Goal: Use online tool/utility: Utilize a website feature to perform a specific function

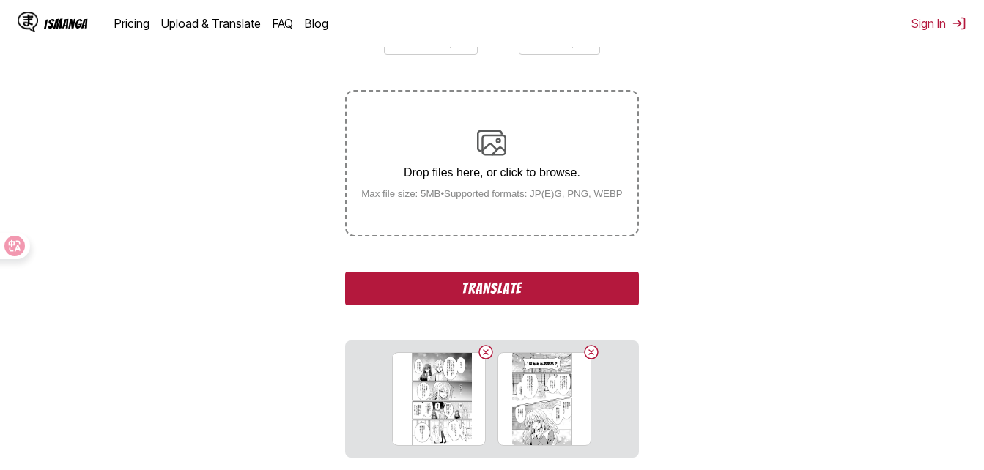
drag, startPoint x: 533, startPoint y: 315, endPoint x: 535, endPoint y: 306, distance: 8.9
click at [532, 313] on div "From Japanese To English Drop files here, or click to browse. Max file size: 5M…" at bounding box center [491, 236] width 293 height 444
click at [549, 288] on button "Translate" at bounding box center [491, 289] width 293 height 34
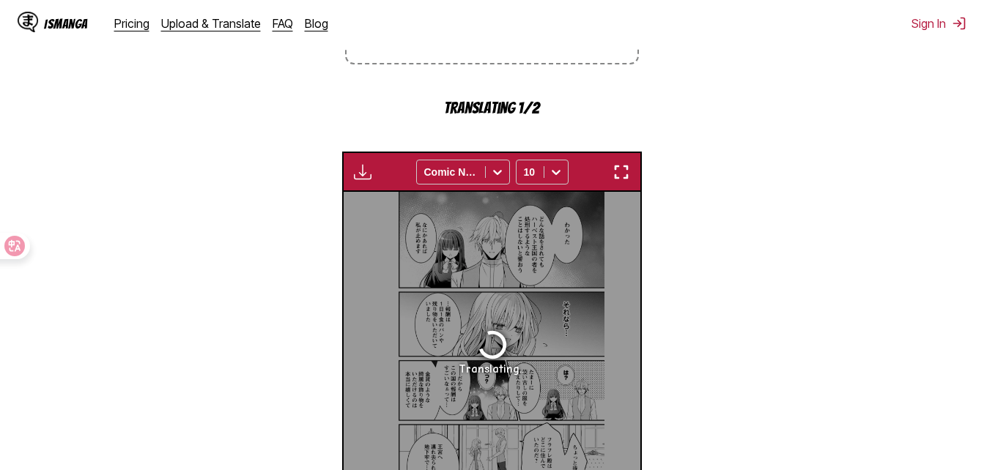
scroll to position [251, 0]
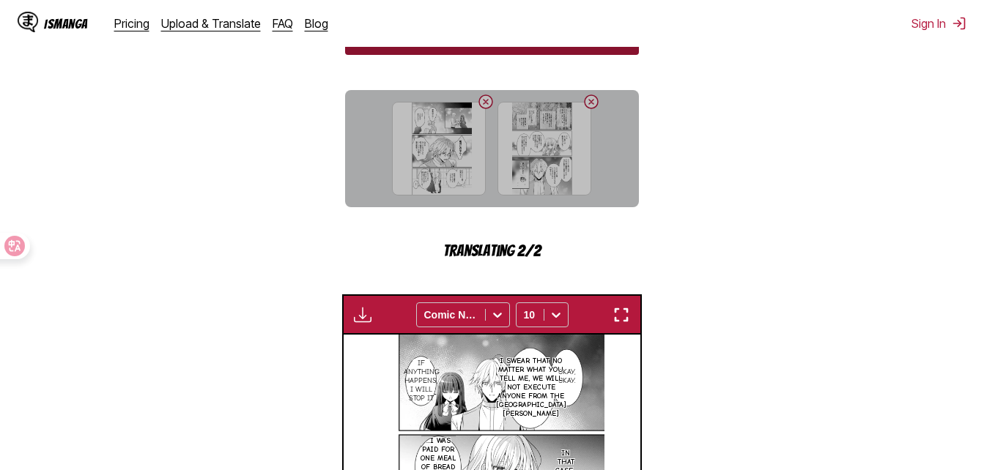
click at [618, 314] on img "button" at bounding box center [621, 315] width 18 height 18
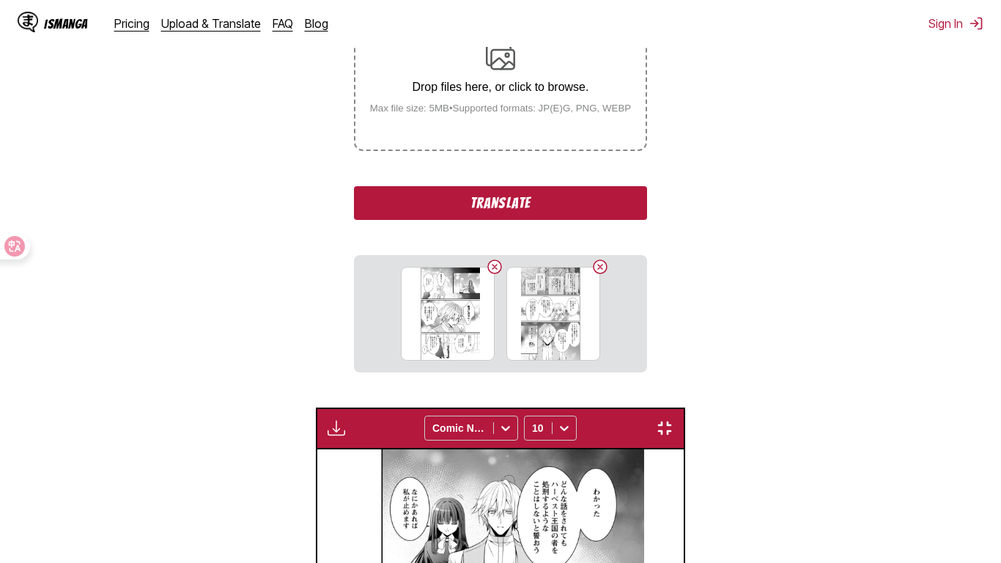
scroll to position [253, 0]
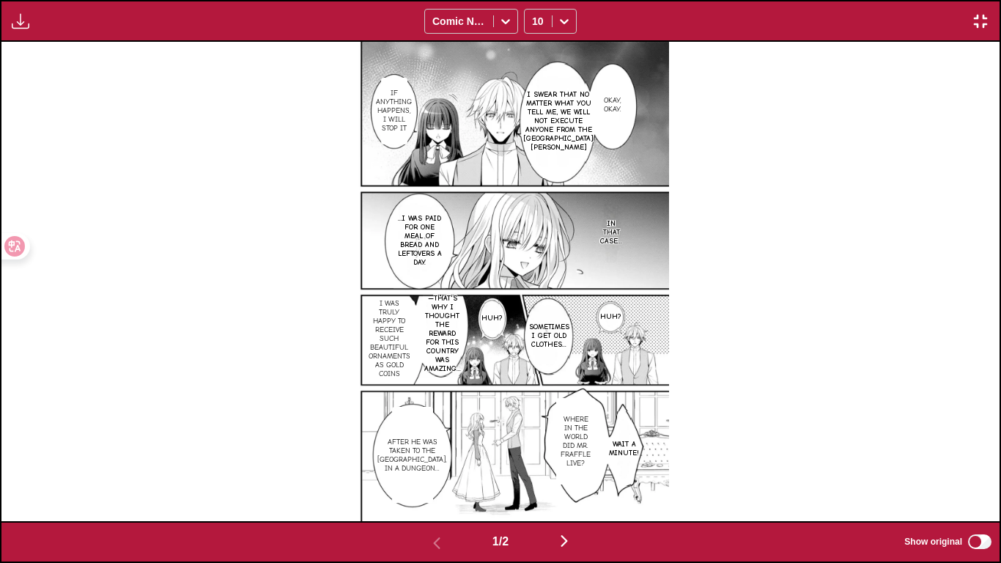
drag, startPoint x: 582, startPoint y: 243, endPoint x: 703, endPoint y: 225, distance: 122.2
click at [703, 225] on div "Okay, okay. I swear that no matter what you tell me, we will not execute anyone…" at bounding box center [500, 281] width 998 height 478
click at [554, 470] on button "button" at bounding box center [564, 541] width 88 height 21
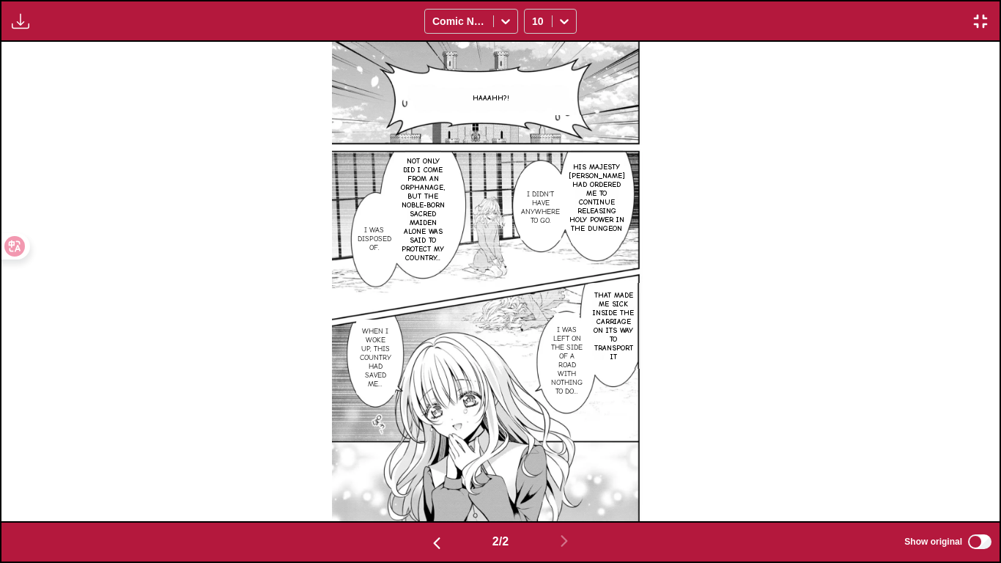
drag, startPoint x: 988, startPoint y: 0, endPoint x: 979, endPoint y: 10, distance: 13.5
click at [983, 2] on div "Available for premium users only Comic Neue 10" at bounding box center [500, 21] width 1001 height 42
click at [971, 23] on button "button" at bounding box center [980, 21] width 26 height 19
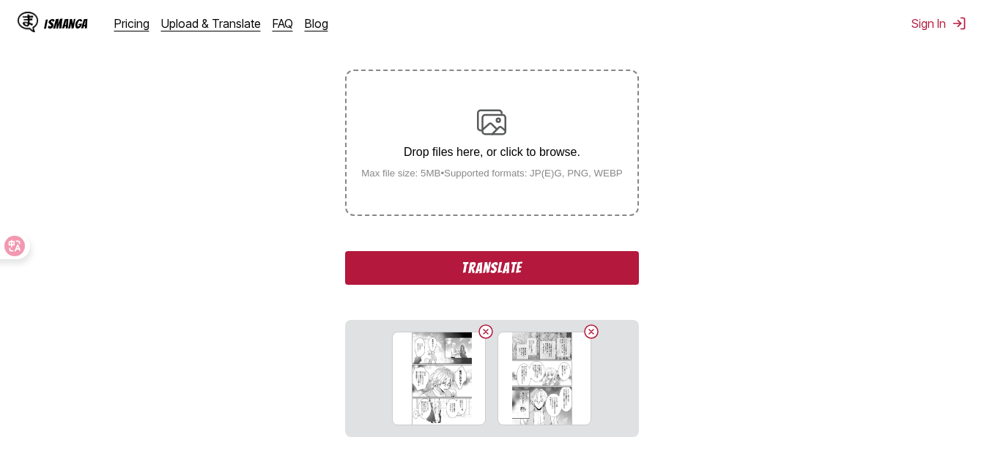
scroll to position [238, 0]
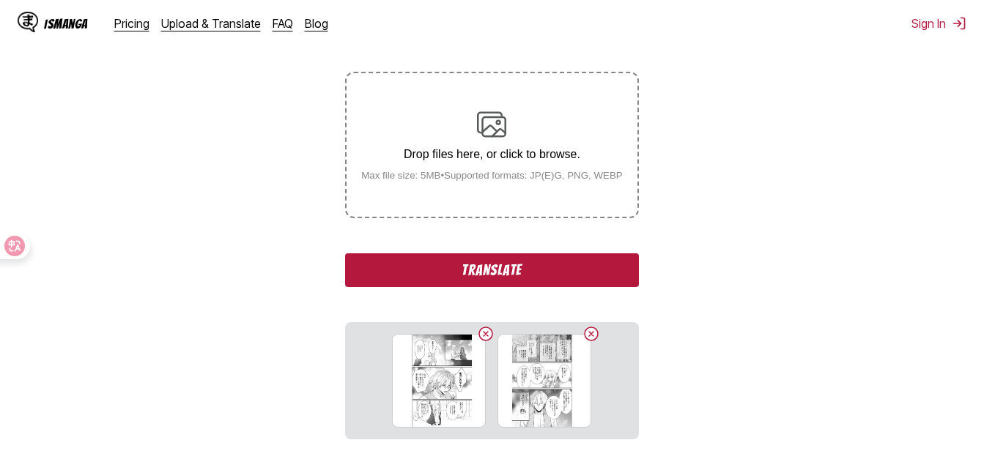
click at [511, 258] on button "Translate" at bounding box center [491, 270] width 293 height 34
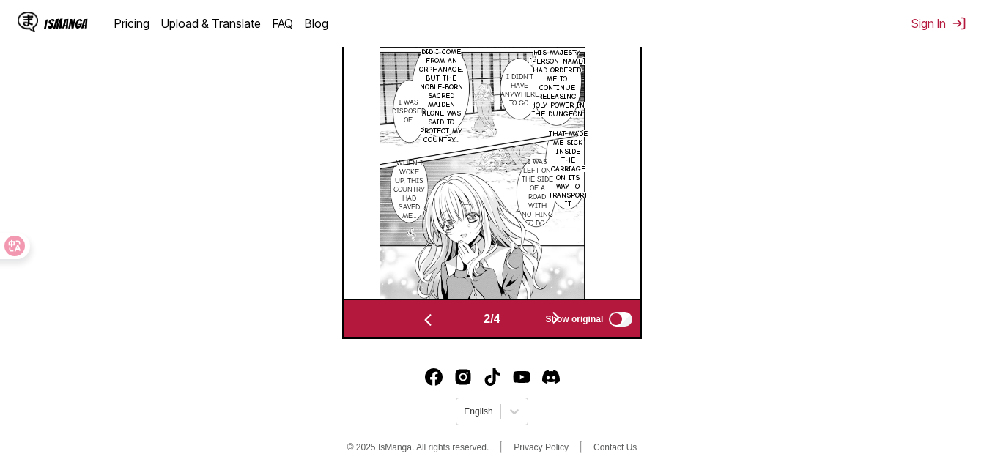
click at [427, 320] on img "button" at bounding box center [428, 320] width 18 height 18
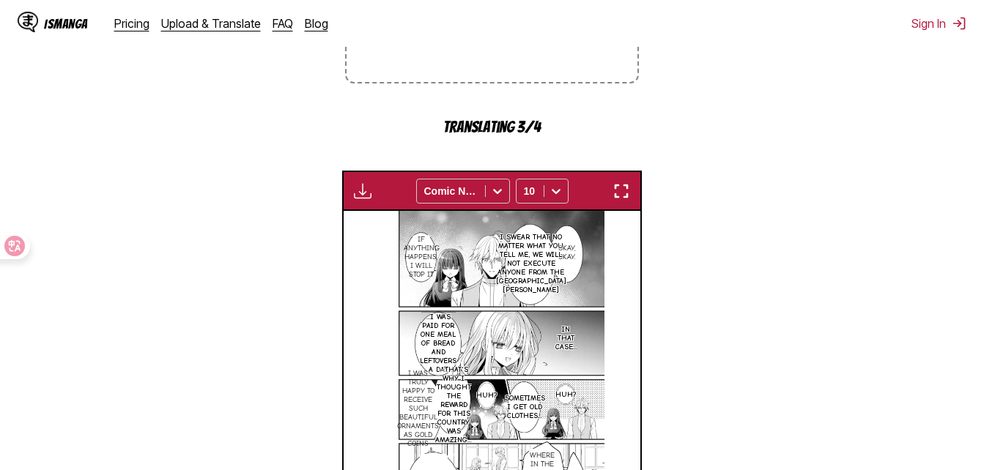
scroll to position [366, 0]
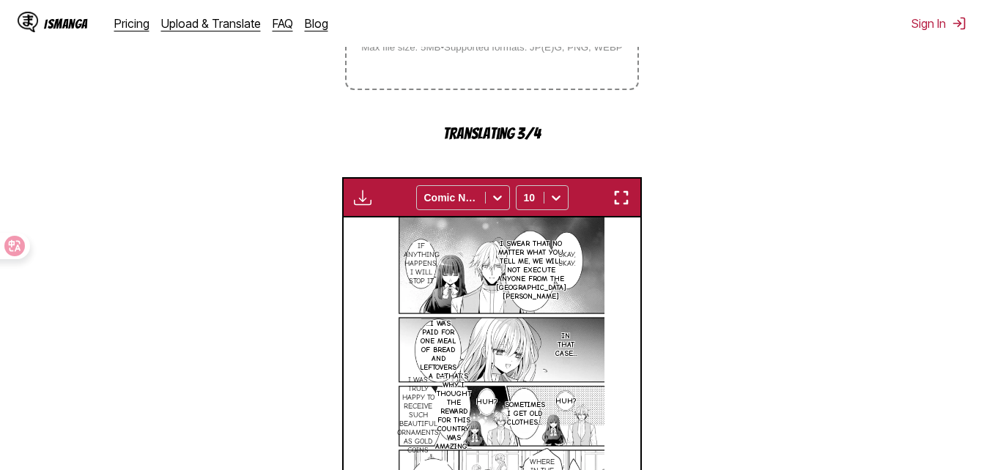
click at [623, 188] on div "Available for premium users only Comic Neue 10" at bounding box center [492, 197] width 300 height 40
drag, startPoint x: 623, startPoint y: 192, endPoint x: 624, endPoint y: 247, distance: 55.0
click at [621, 193] on img "button" at bounding box center [621, 198] width 18 height 18
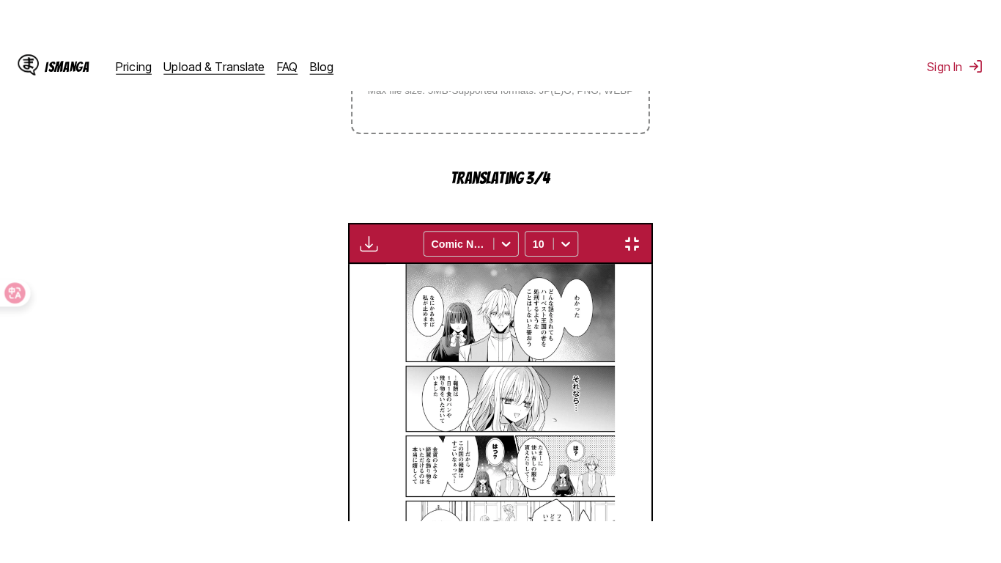
scroll to position [177, 0]
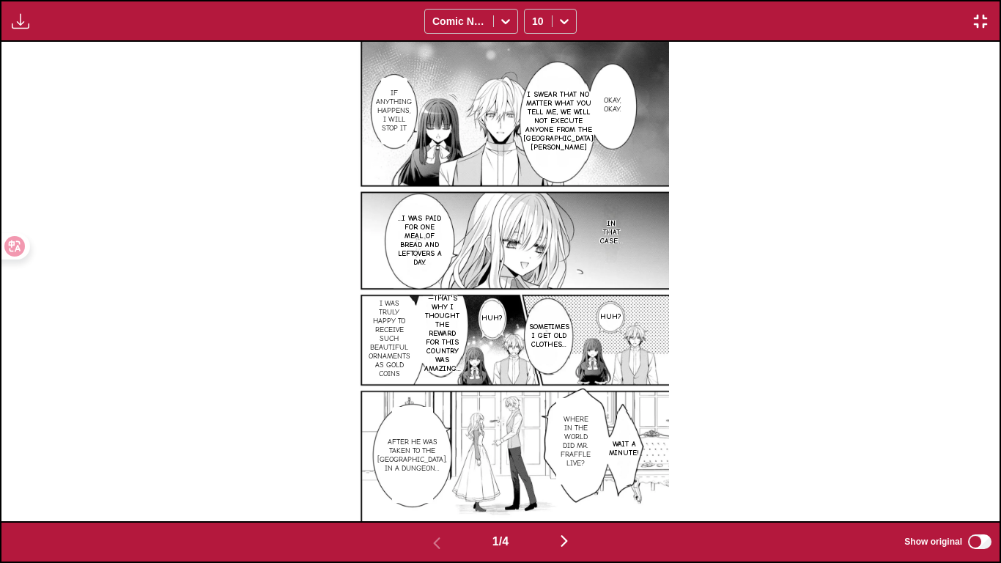
click at [573, 470] on img "button" at bounding box center [564, 541] width 18 height 18
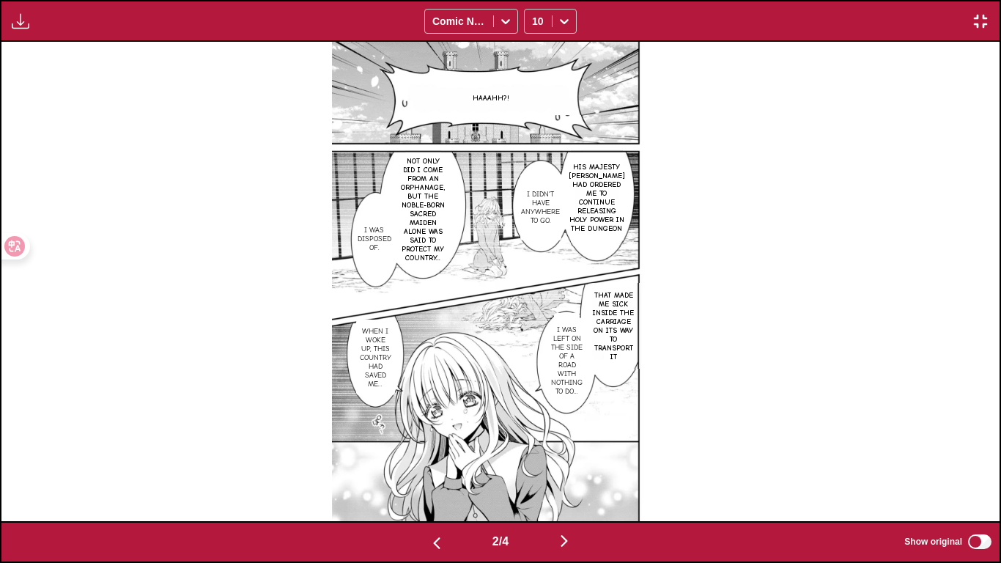
click at [412, 470] on button "button" at bounding box center [437, 541] width 88 height 21
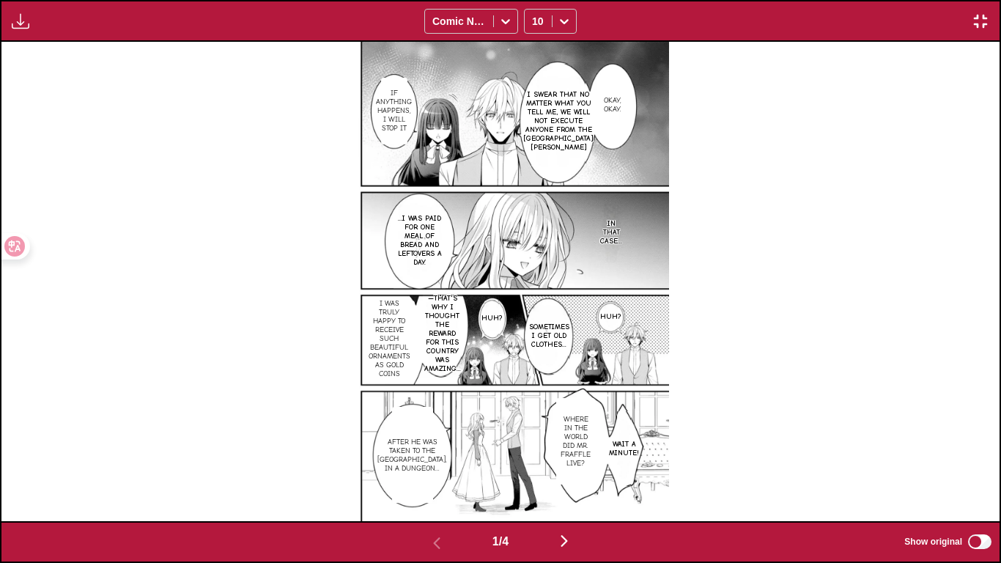
click at [560, 470] on img "button" at bounding box center [564, 541] width 18 height 18
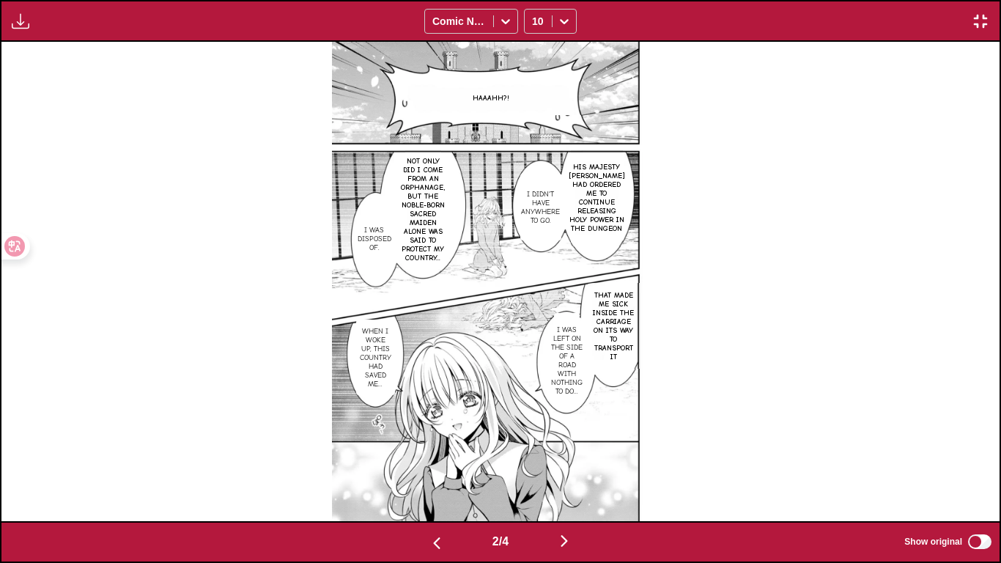
click at [466, 470] on button "button" at bounding box center [437, 541] width 88 height 21
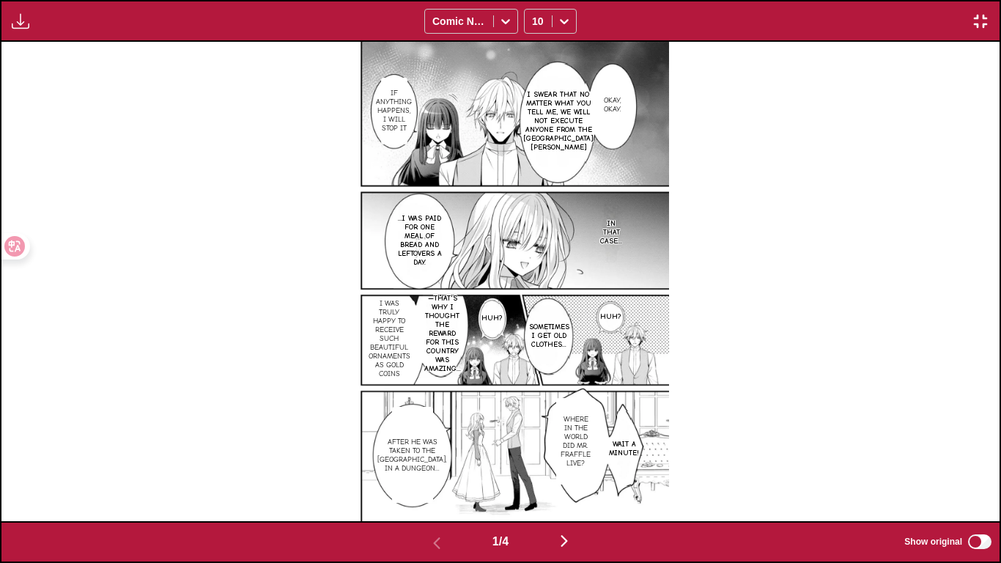
click at [573, 470] on img "button" at bounding box center [564, 541] width 18 height 18
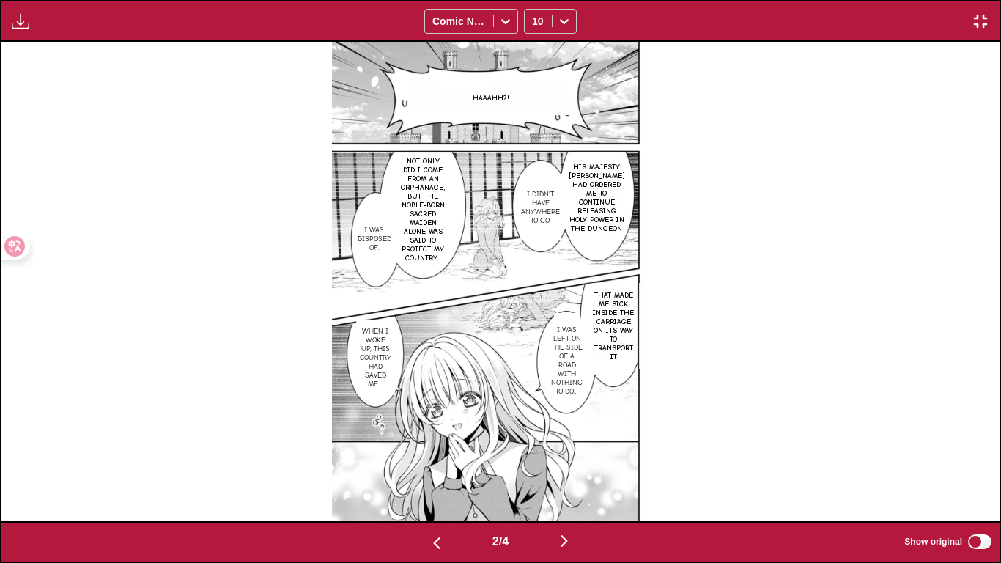
click at [573, 470] on img "button" at bounding box center [564, 541] width 18 height 18
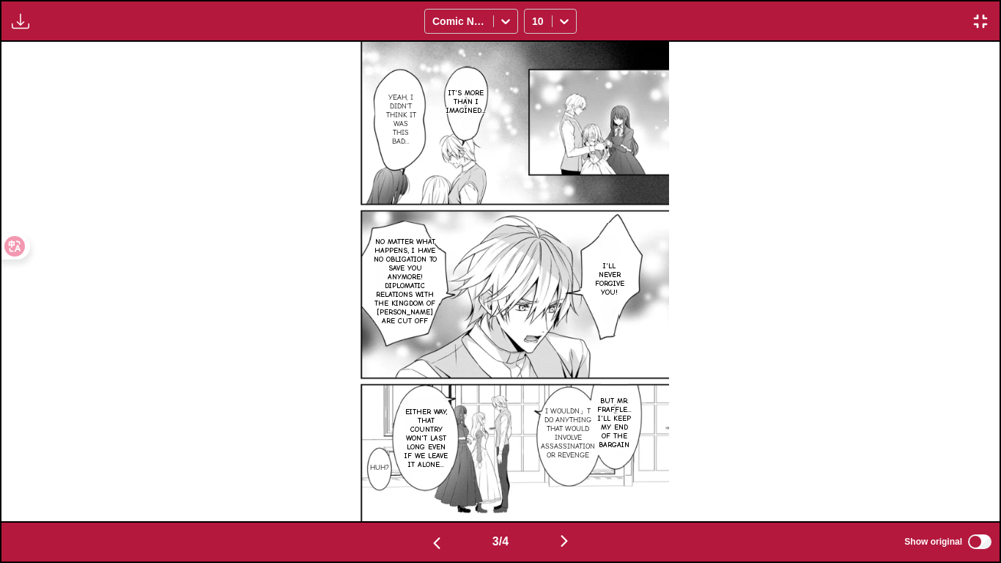
click at [442, 470] on button "button" at bounding box center [437, 541] width 88 height 21
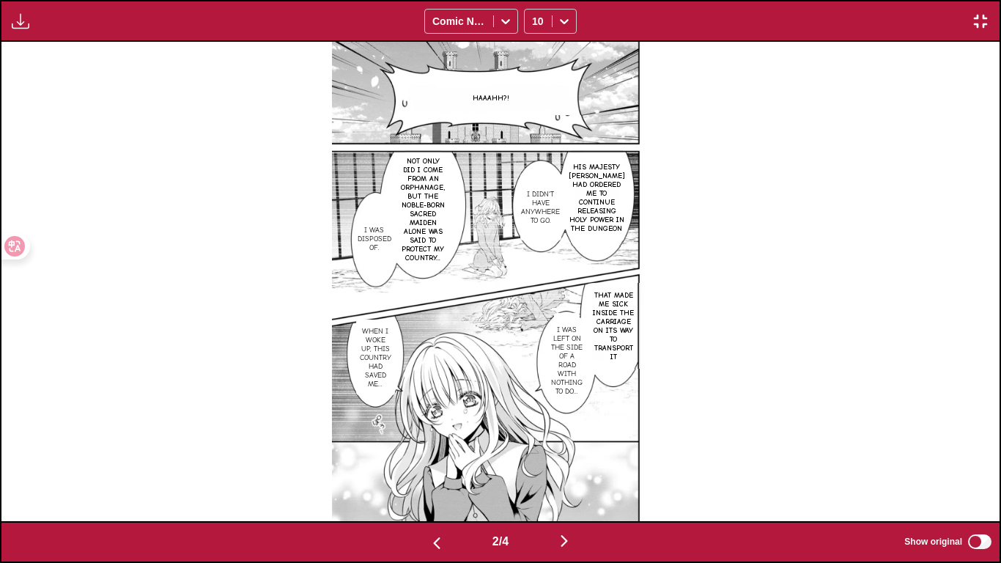
click at [442, 470] on button "button" at bounding box center [437, 541] width 88 height 21
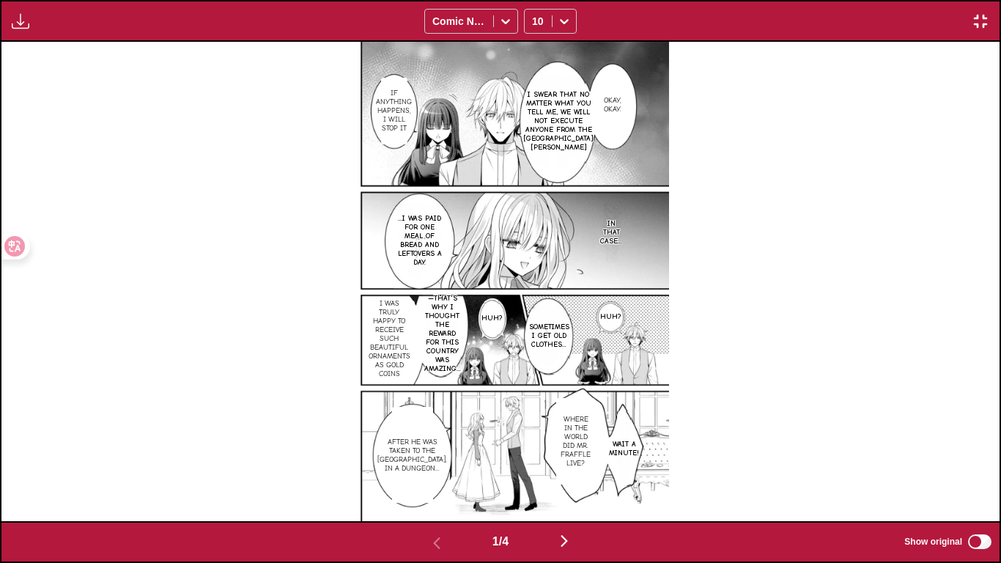
click at [563, 470] on img "button" at bounding box center [564, 541] width 18 height 18
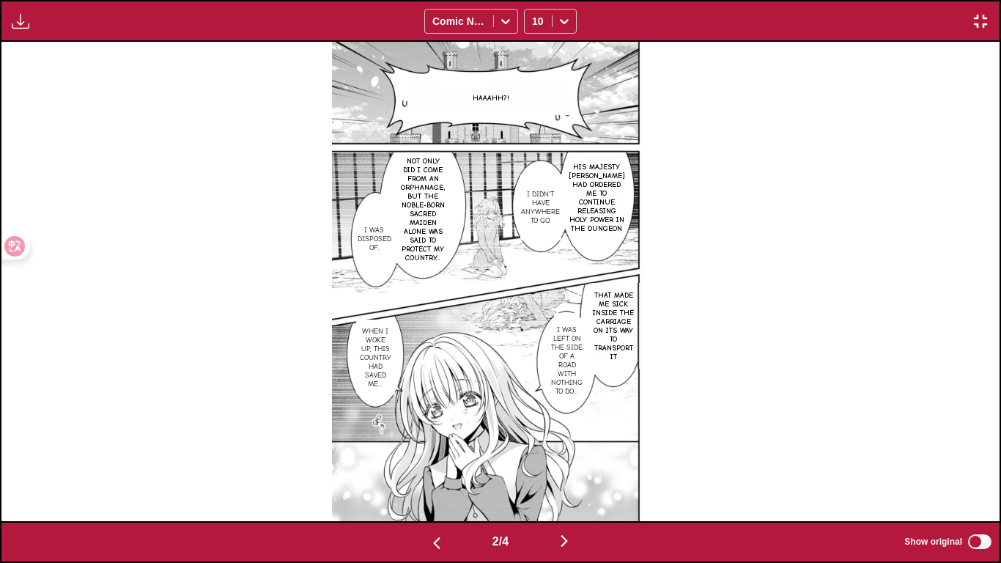
click at [434, 470] on img "button" at bounding box center [437, 543] width 18 height 18
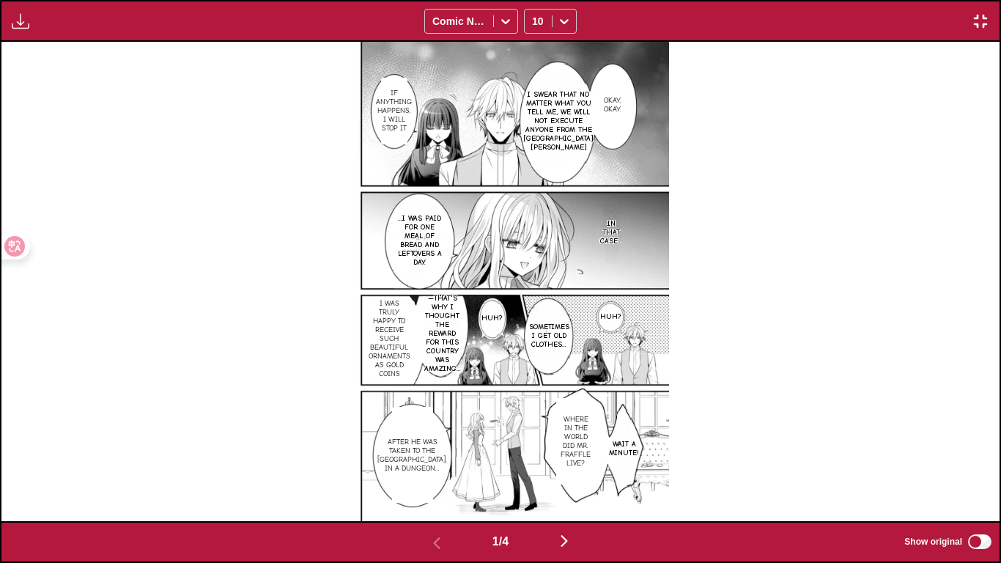
click at [554, 470] on button "button" at bounding box center [564, 541] width 88 height 21
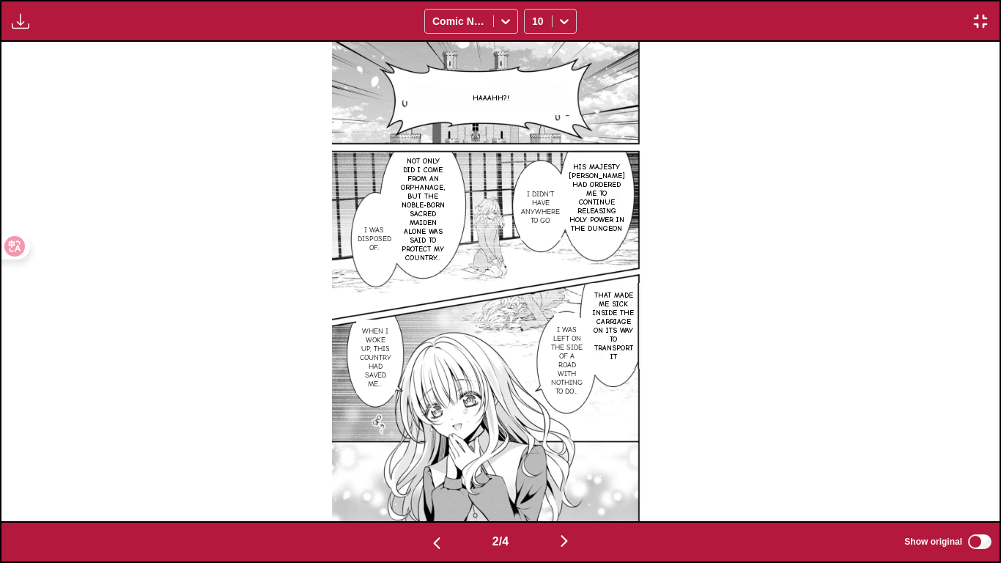
click at [562, 470] on img "button" at bounding box center [564, 541] width 18 height 18
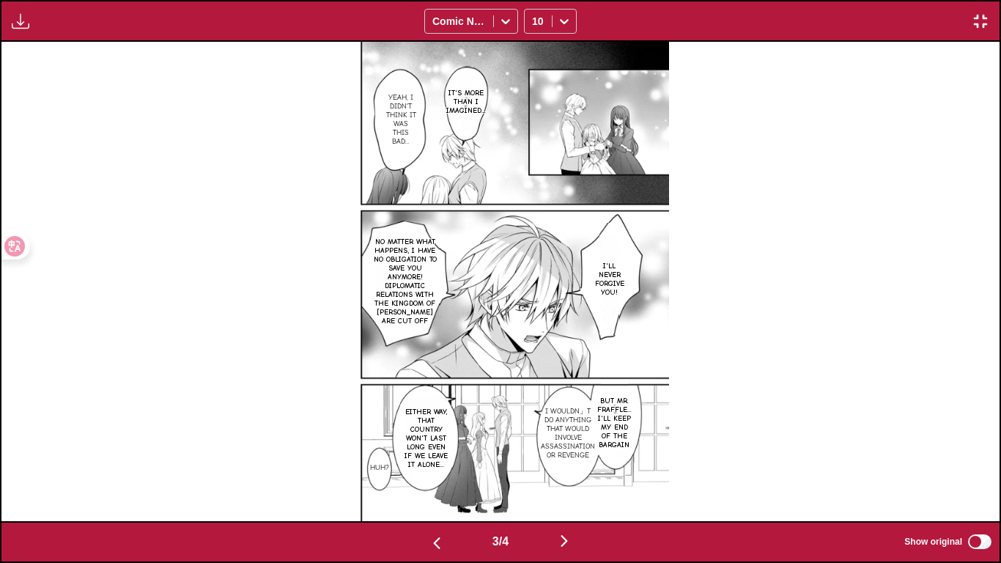
click at [562, 470] on img "button" at bounding box center [564, 541] width 18 height 18
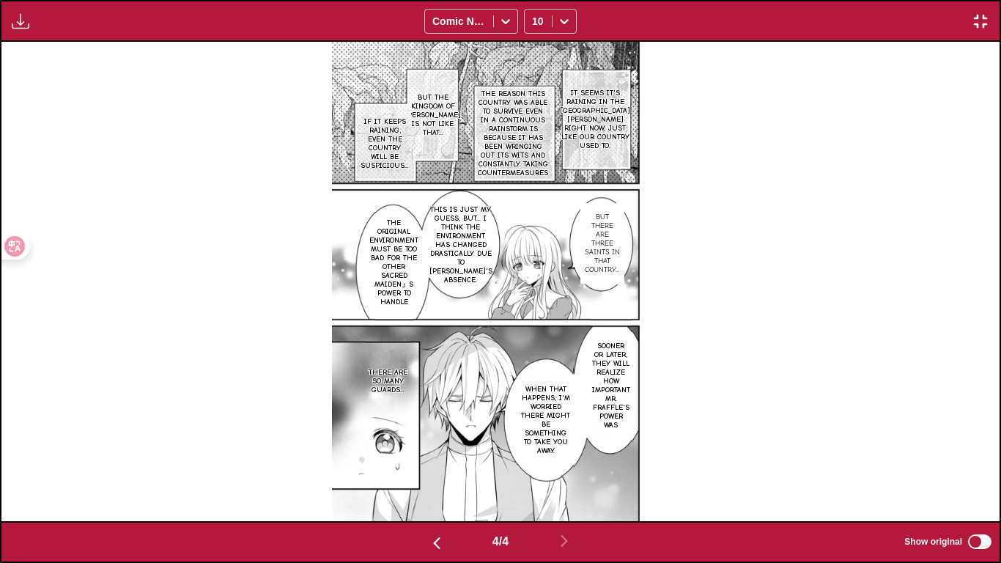
click at [976, 35] on div "Available for premium users only Comic Neue 10" at bounding box center [500, 21] width 1001 height 42
click at [979, 22] on img "button" at bounding box center [980, 21] width 18 height 18
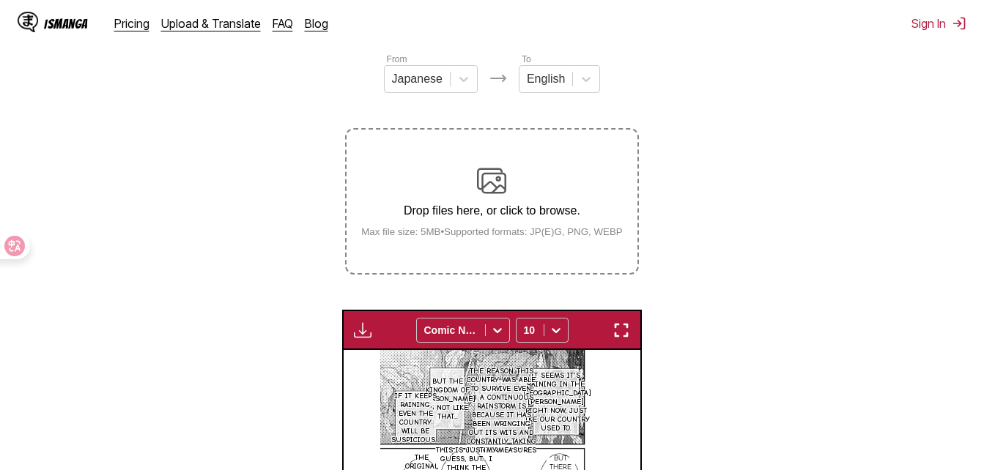
scroll to position [163, 0]
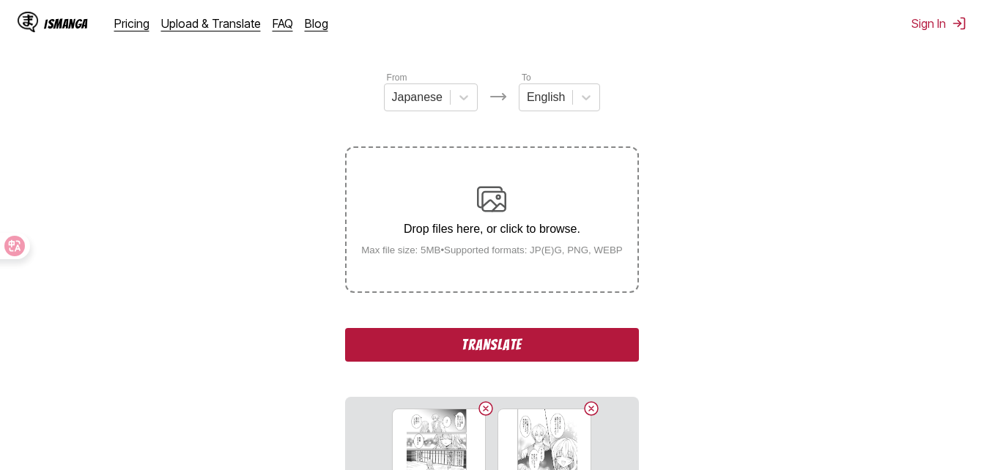
click at [555, 347] on button "Translate" at bounding box center [491, 345] width 293 height 34
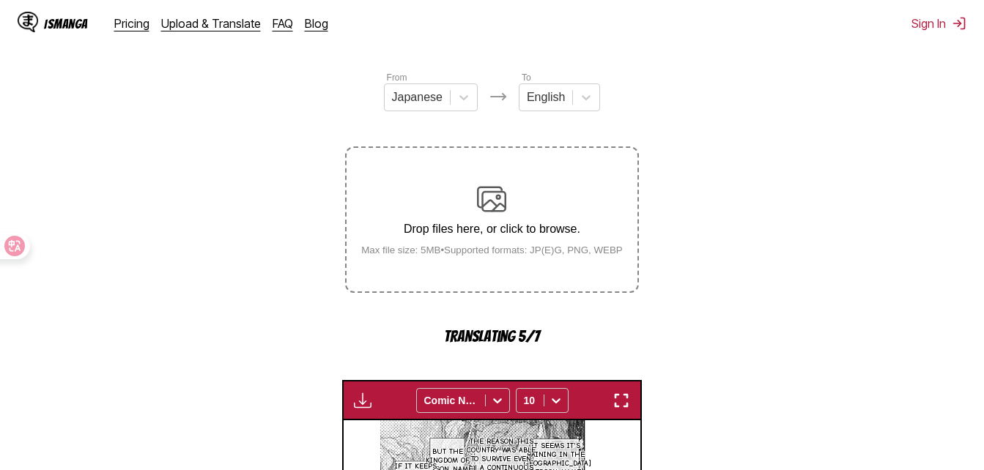
click at [870, 420] on section "From Japanese To English Drop files here, or click to browse. Max file size: 5M…" at bounding box center [492, 425] width 960 height 710
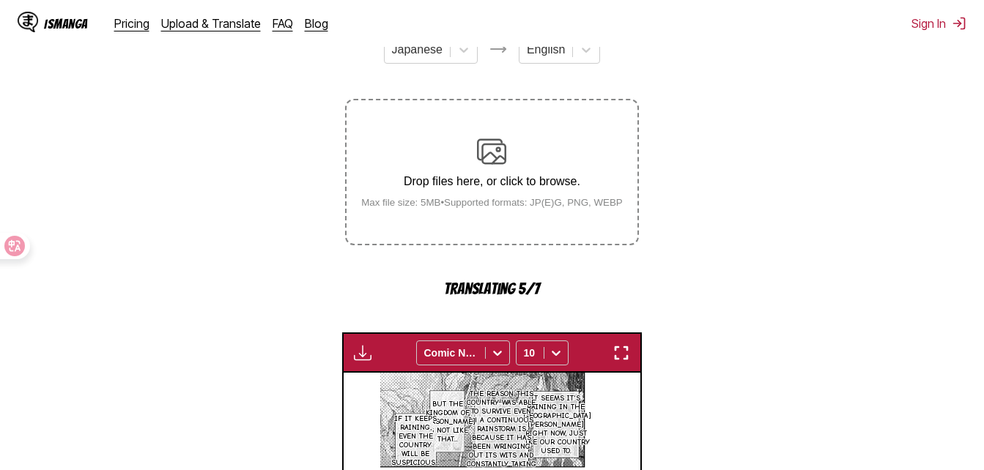
scroll to position [237, 0]
